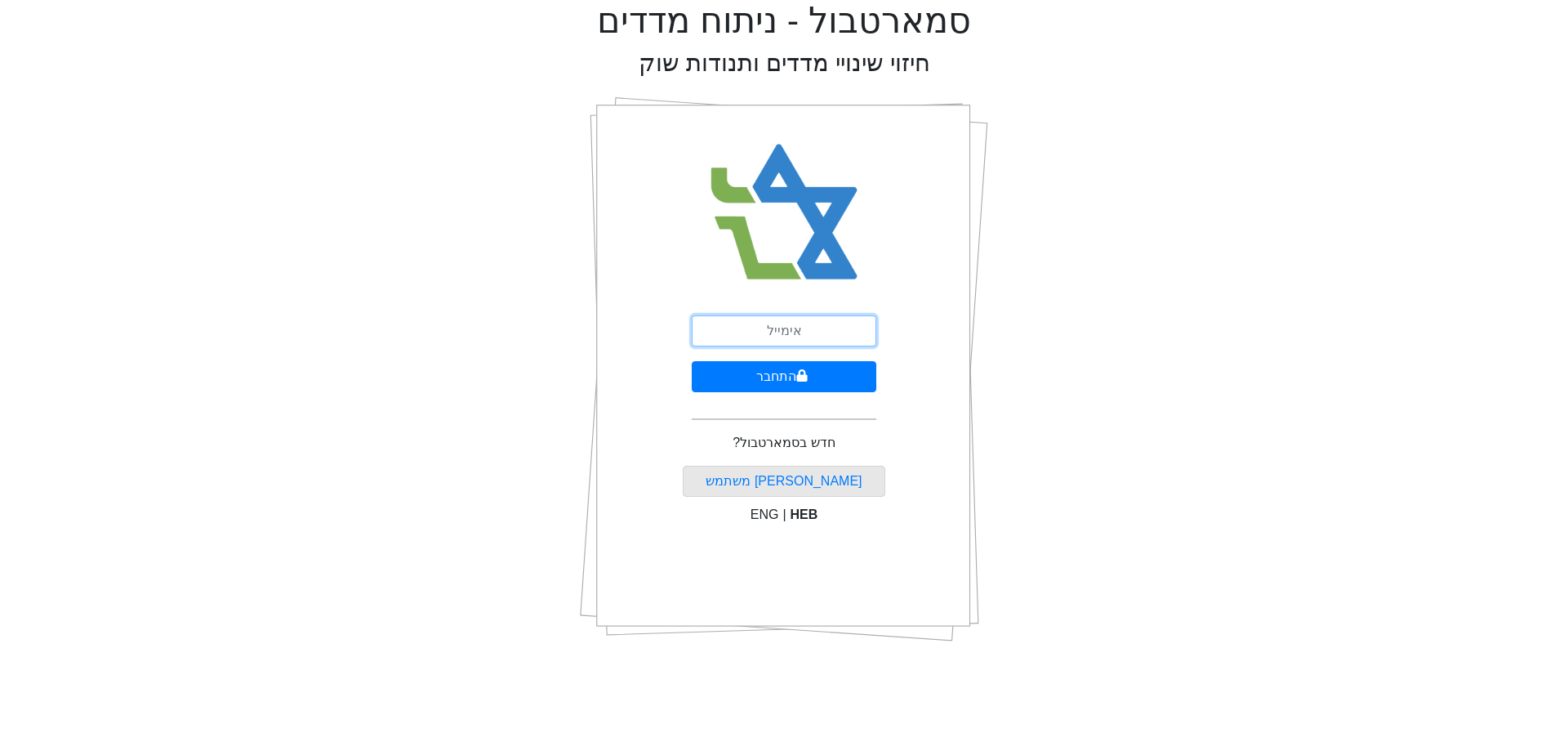
click at [849, 329] on input "email" at bounding box center [784, 330] width 184 height 31
type input "[PERSON_NAME][EMAIL_ADDRESS][DOMAIN_NAME]"
click at [840, 375] on button "התחבר" at bounding box center [784, 376] width 184 height 31
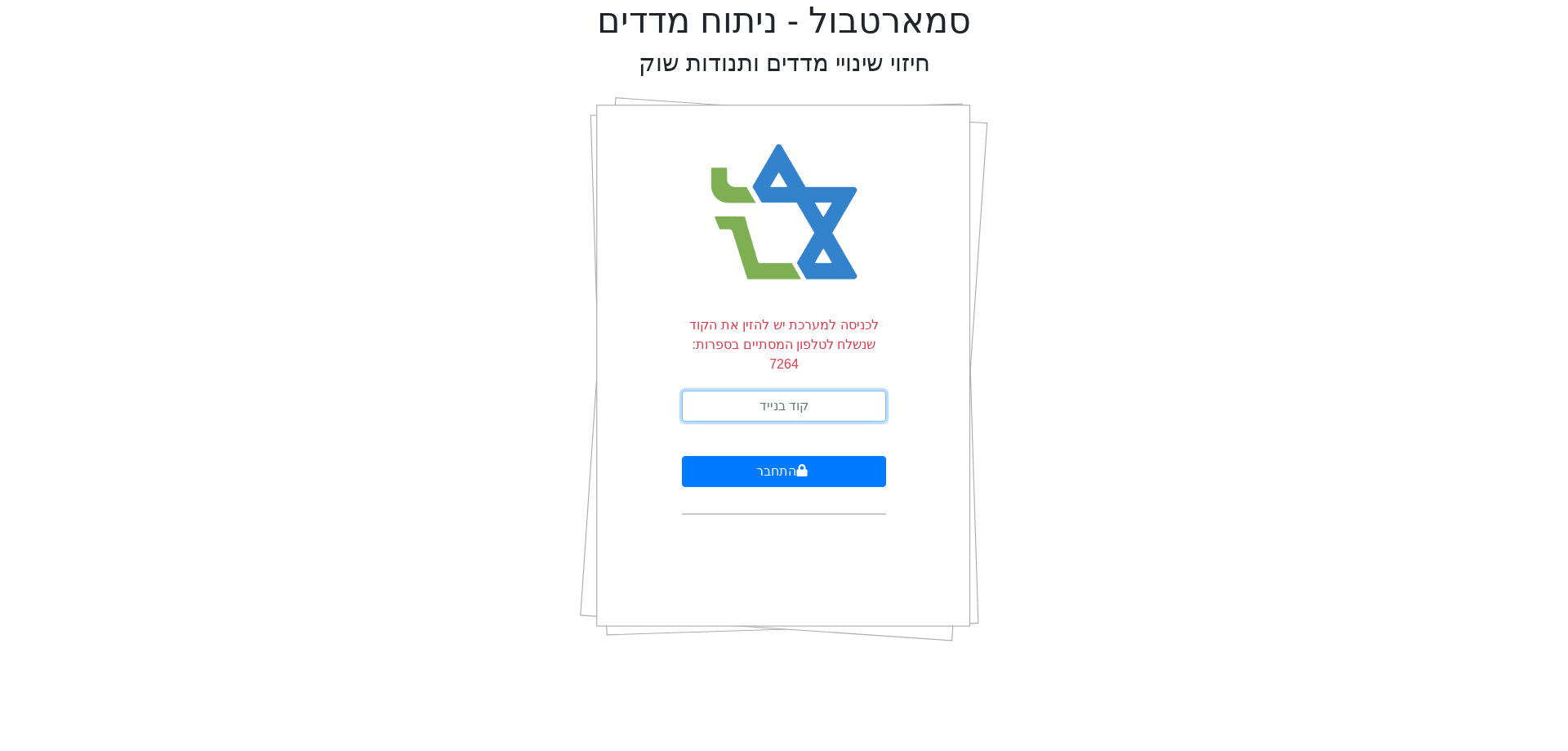
click at [833, 396] on input "text" at bounding box center [784, 405] width 204 height 31
type input "526387"
click at [682, 456] on button "התחבר" at bounding box center [784, 471] width 204 height 31
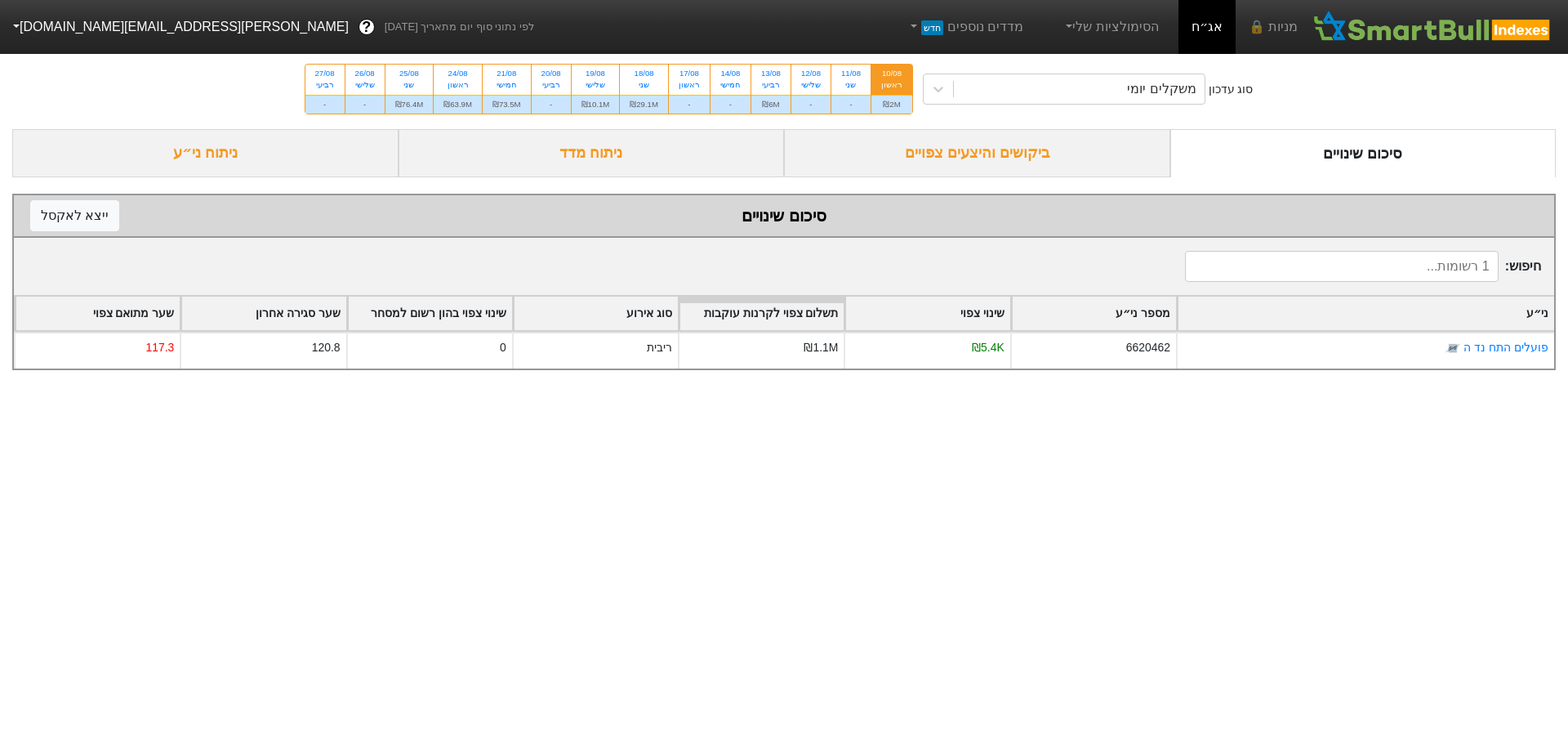
click at [1042, 165] on div "ביקושים והיצעים צפויים" at bounding box center [977, 152] width 386 height 48
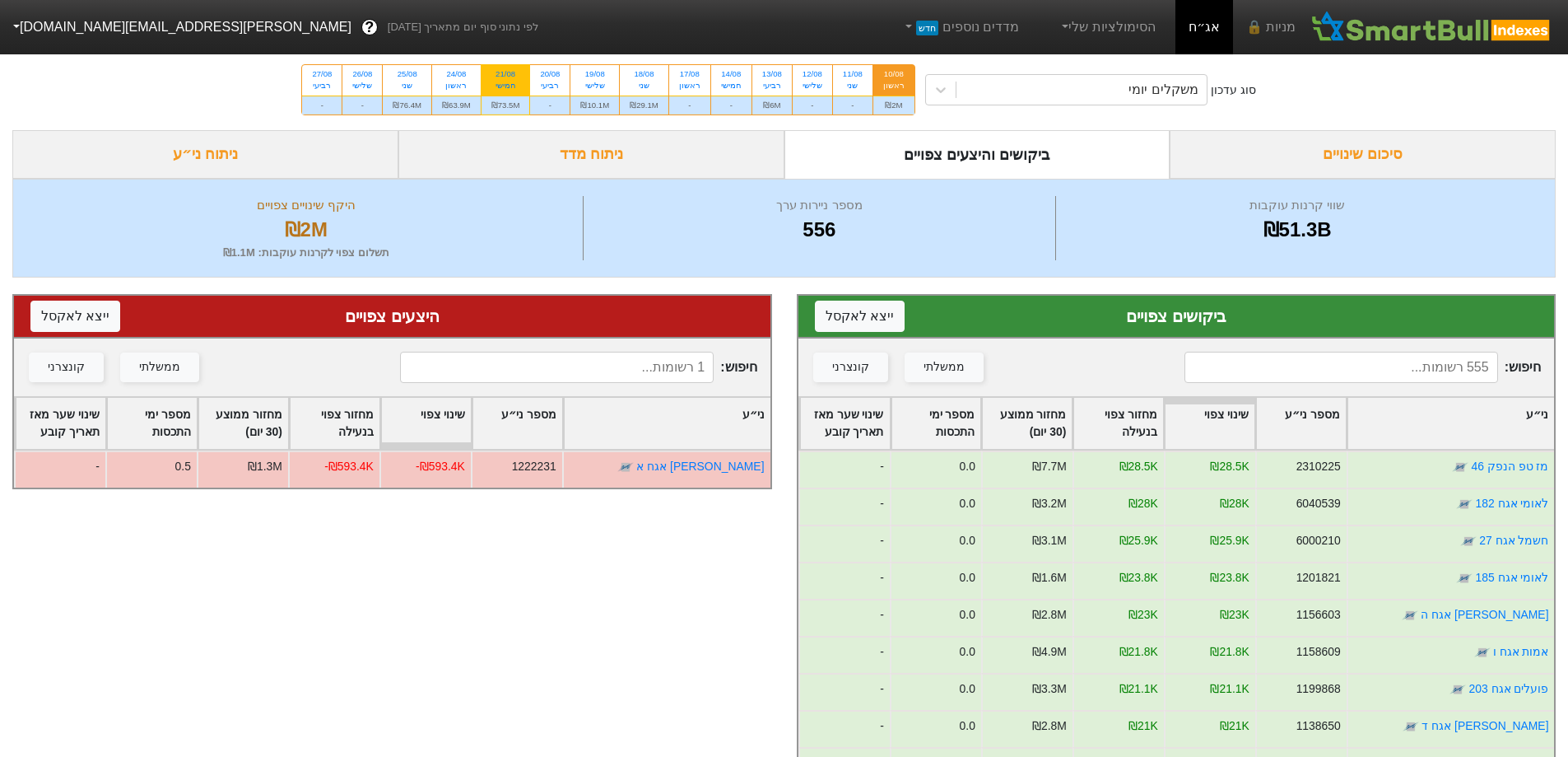
click at [529, 99] on div "₪73.5M" at bounding box center [505, 105] width 48 height 19
click at [505, 76] on input "21/08 חמישי ₪73.5M" at bounding box center [499, 70] width 10 height 10
radio input "true"
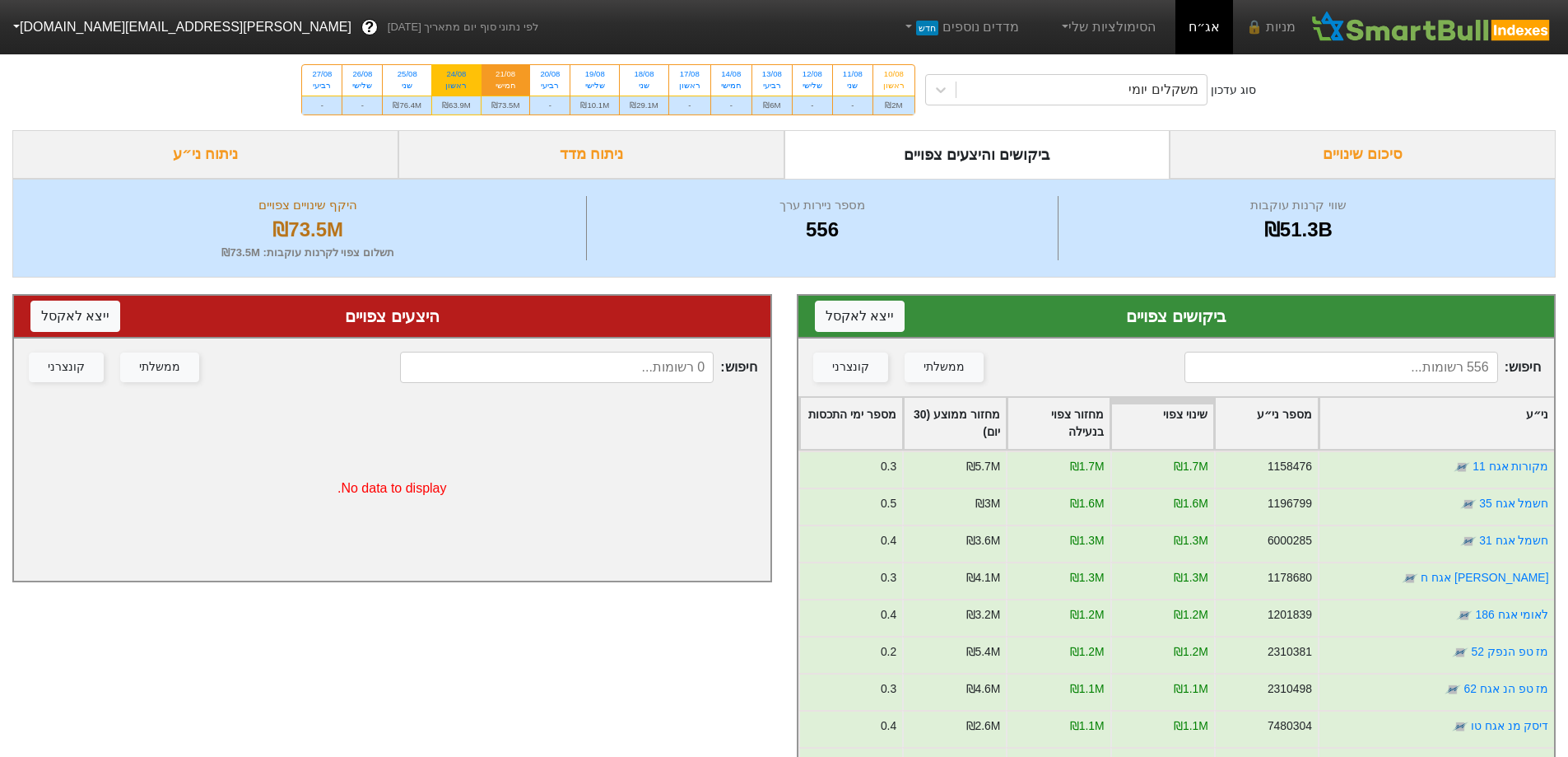
click at [477, 77] on div "24/08 ראשון" at bounding box center [456, 80] width 48 height 29
click at [456, 76] on input "24/08 ראשון ₪63.9M" at bounding box center [450, 70] width 10 height 10
radio input "true"
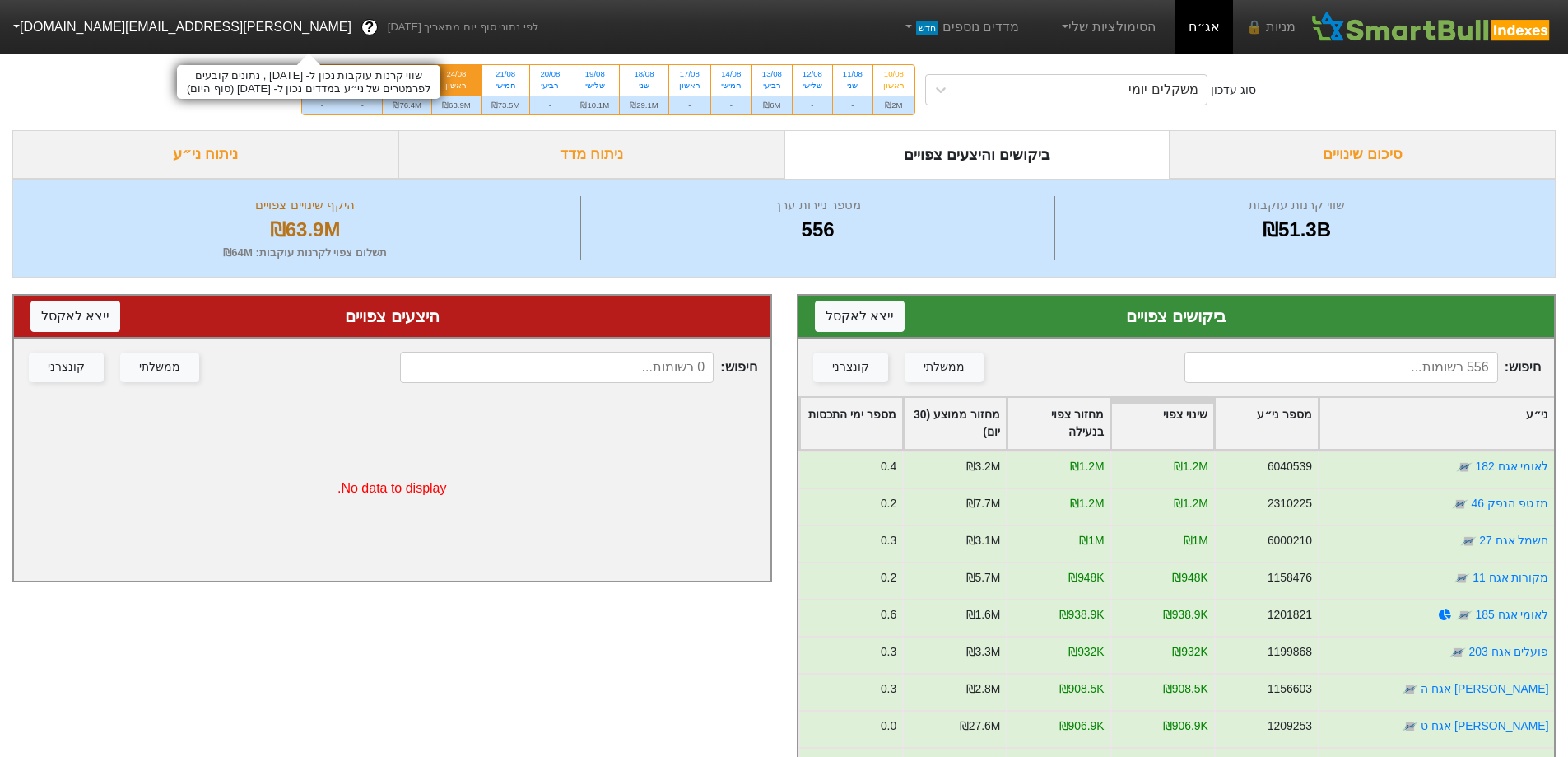
click at [417, 90] on div "שווי קרנות עוקבות נכון ל- [DATE] , נתונים קובעים לפרמטרים של ני״ע במדדים נכון ל…" at bounding box center [309, 82] width 263 height 34
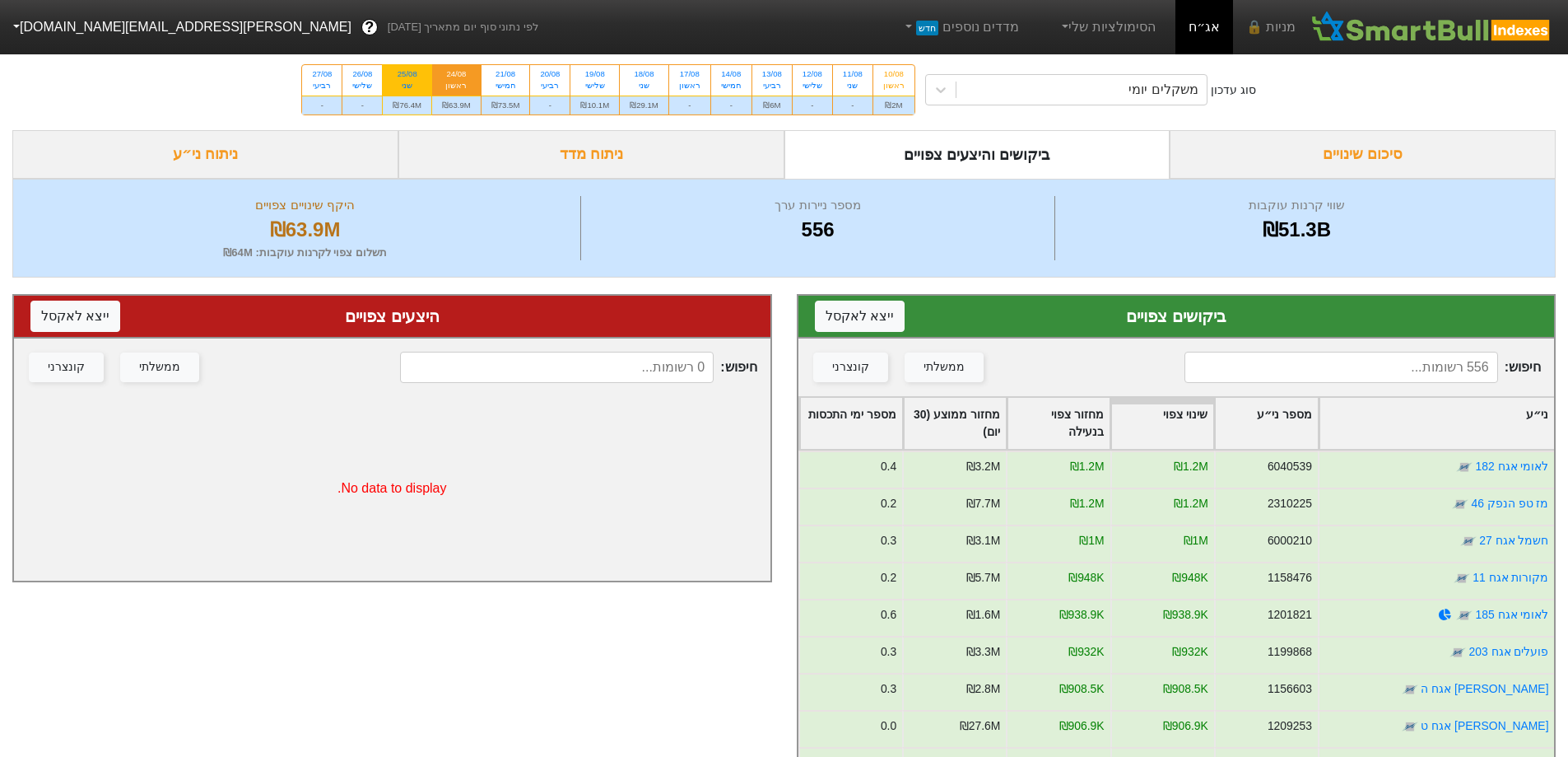
click at [422, 91] on div "שני" at bounding box center [406, 85] width 28 height 11
click at [407, 76] on input "25/08 שני ₪76.4M" at bounding box center [402, 70] width 10 height 10
radio input "true"
click at [1186, 93] on div "משקלים יומי" at bounding box center [1162, 89] width 69 height 20
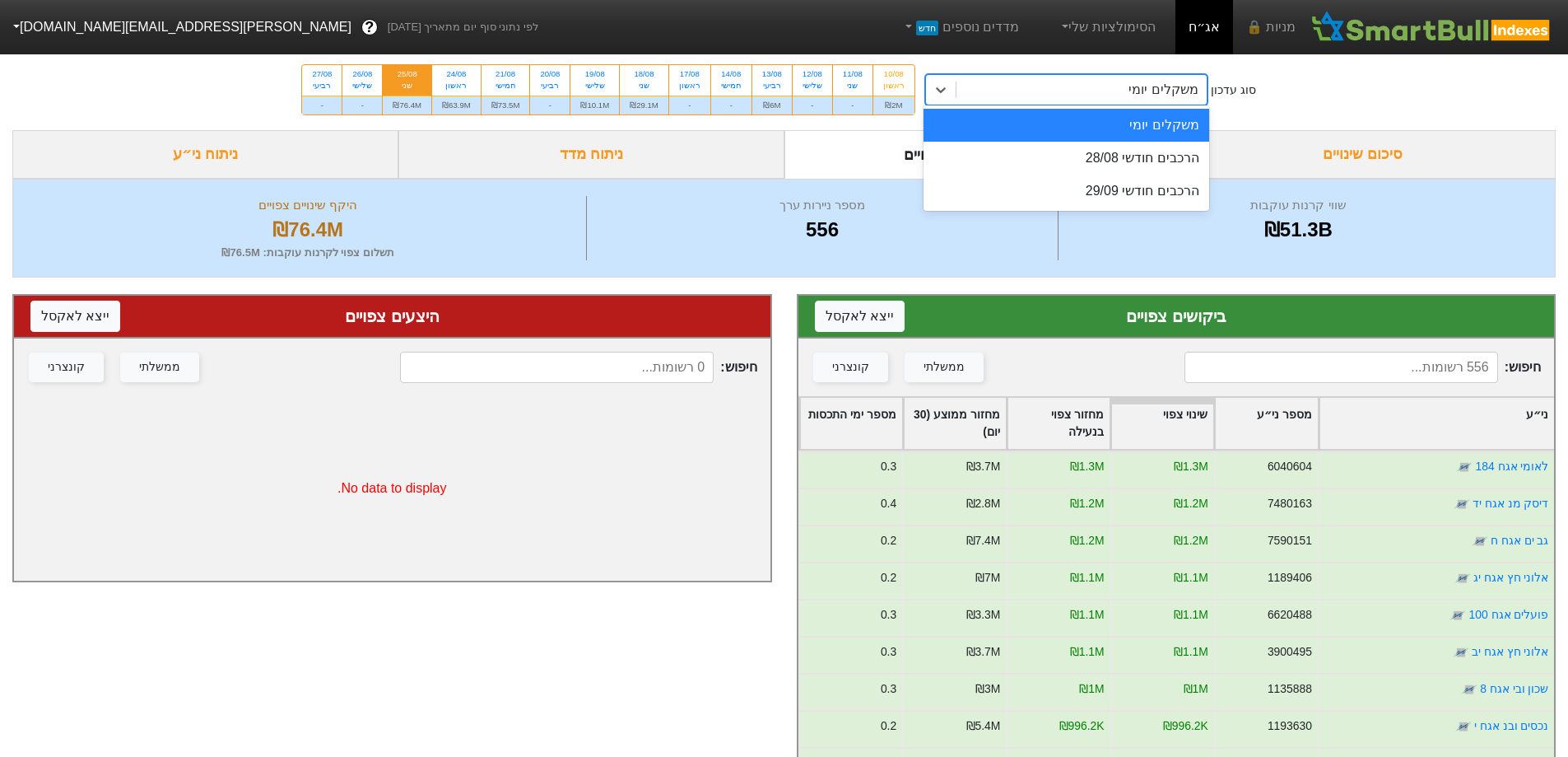
click at [1186, 93] on div "משקלים יומי" at bounding box center [1162, 89] width 69 height 20
